Goal: Task Accomplishment & Management: Manage account settings

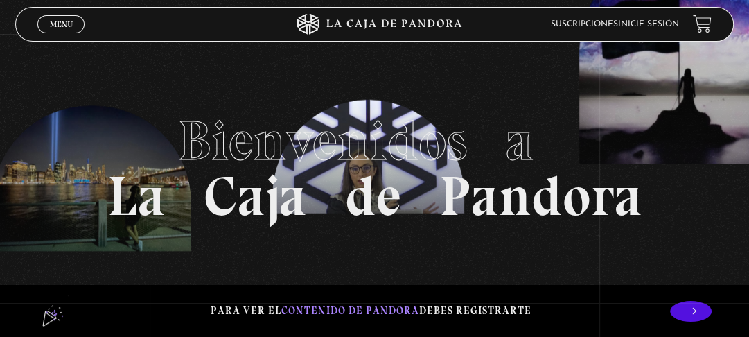
click at [642, 24] on link "Inicie sesión" at bounding box center [648, 24] width 61 height 8
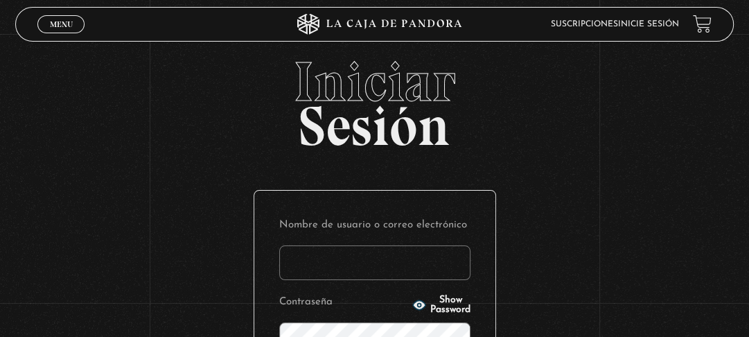
type input "pxndcaraya@gmail.com"
click at [642, 24] on link "Inicie sesión" at bounding box center [648, 24] width 61 height 8
type input "pxndcaraya@gmail.com"
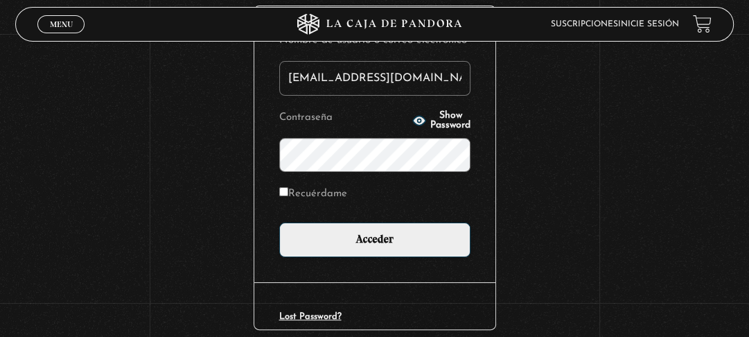
scroll to position [189, 0]
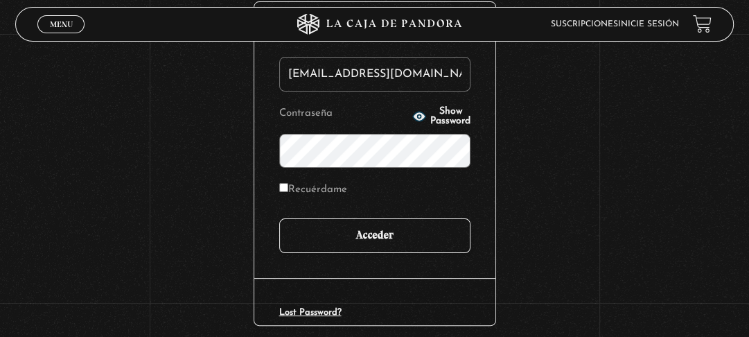
click at [383, 223] on input "Acceder" at bounding box center [374, 235] width 191 height 35
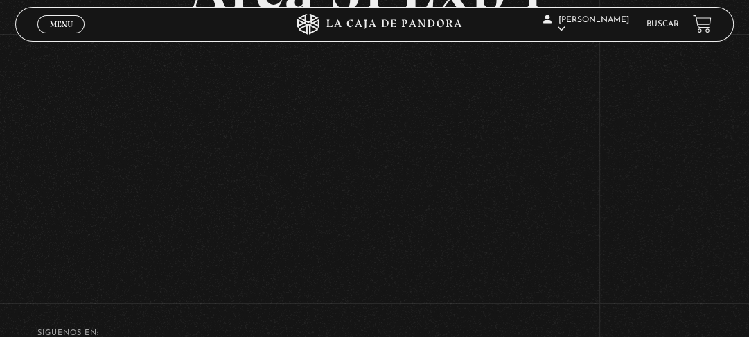
scroll to position [139, 0]
